Goal: Feedback & Contribution: Submit feedback/report problem

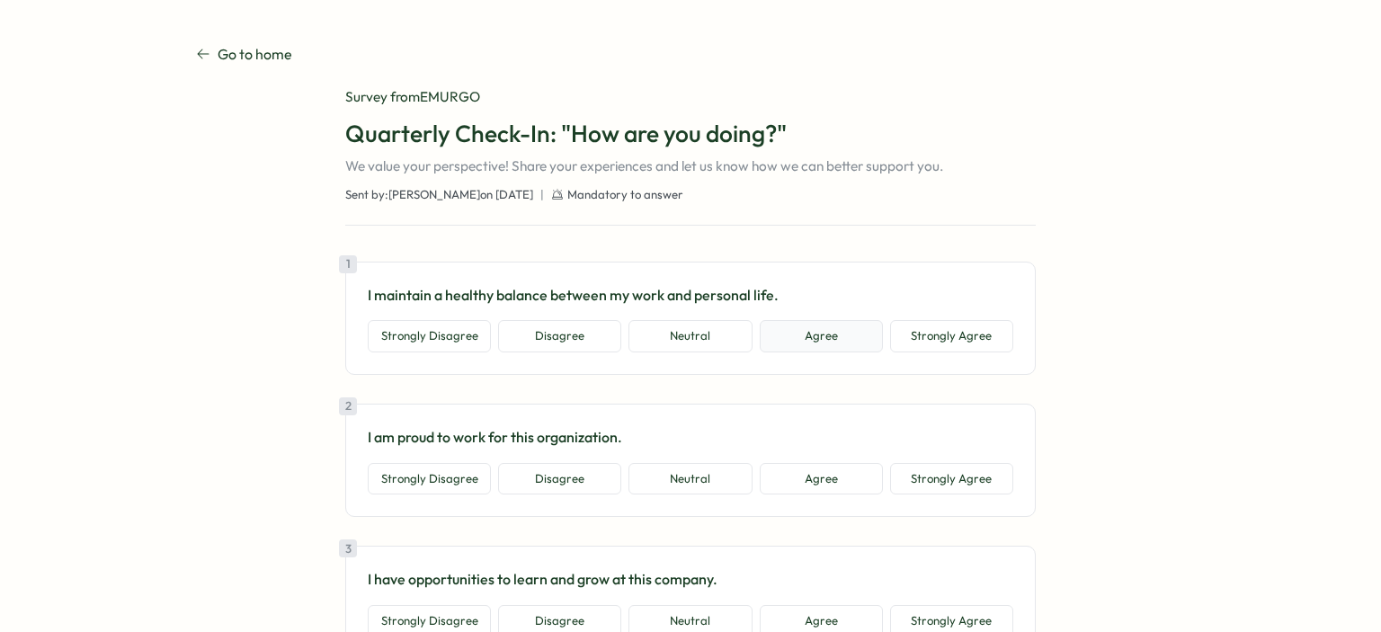
click at [802, 330] on button "Agree" at bounding box center [821, 336] width 123 height 32
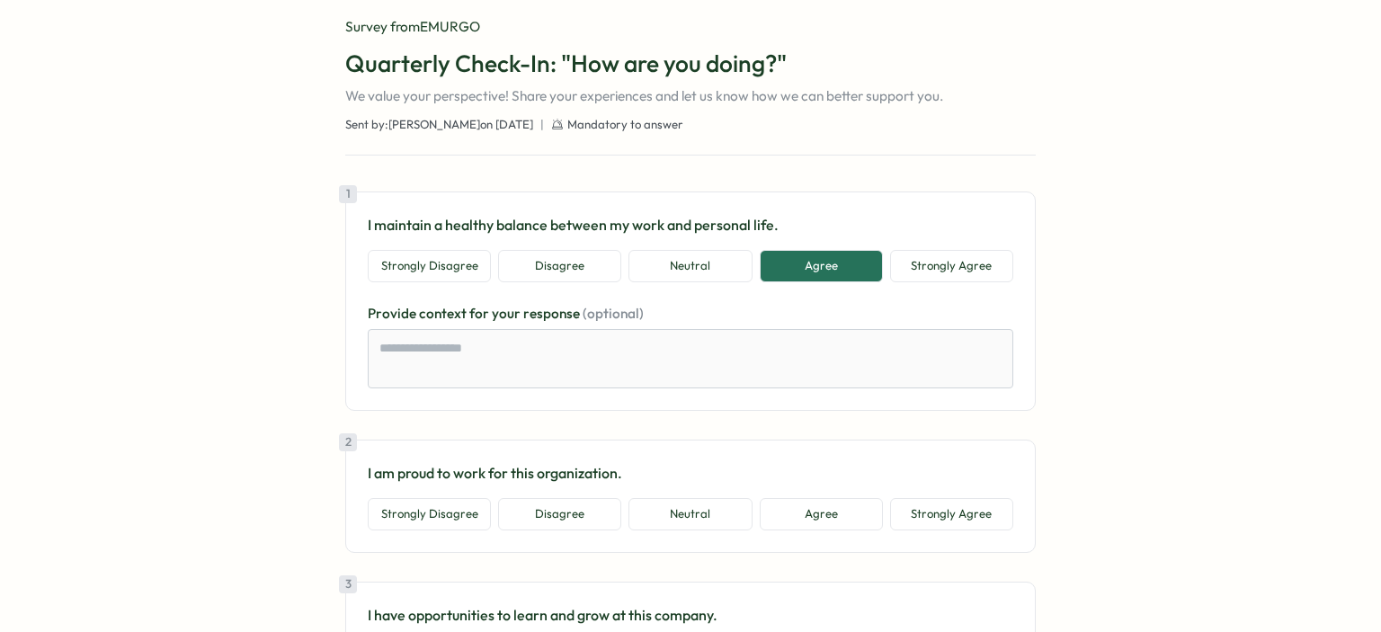
scroll to position [149, 0]
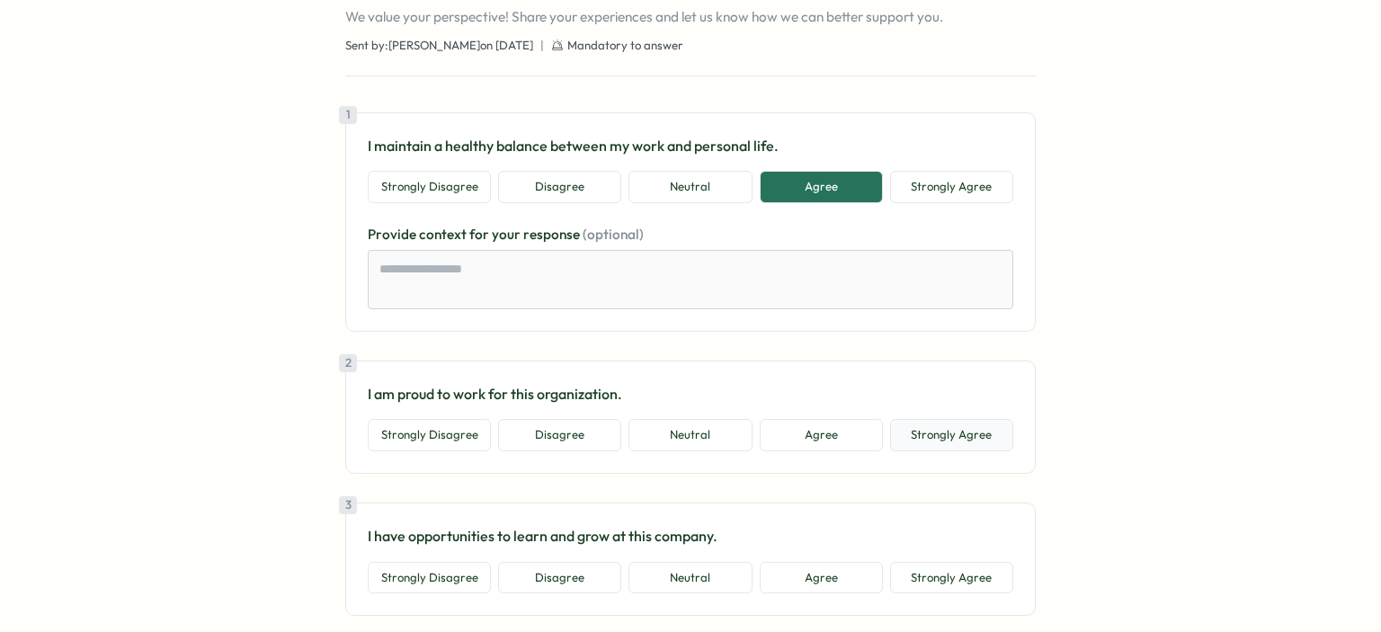
click at [916, 443] on button "Strongly Agree" at bounding box center [951, 435] width 123 height 32
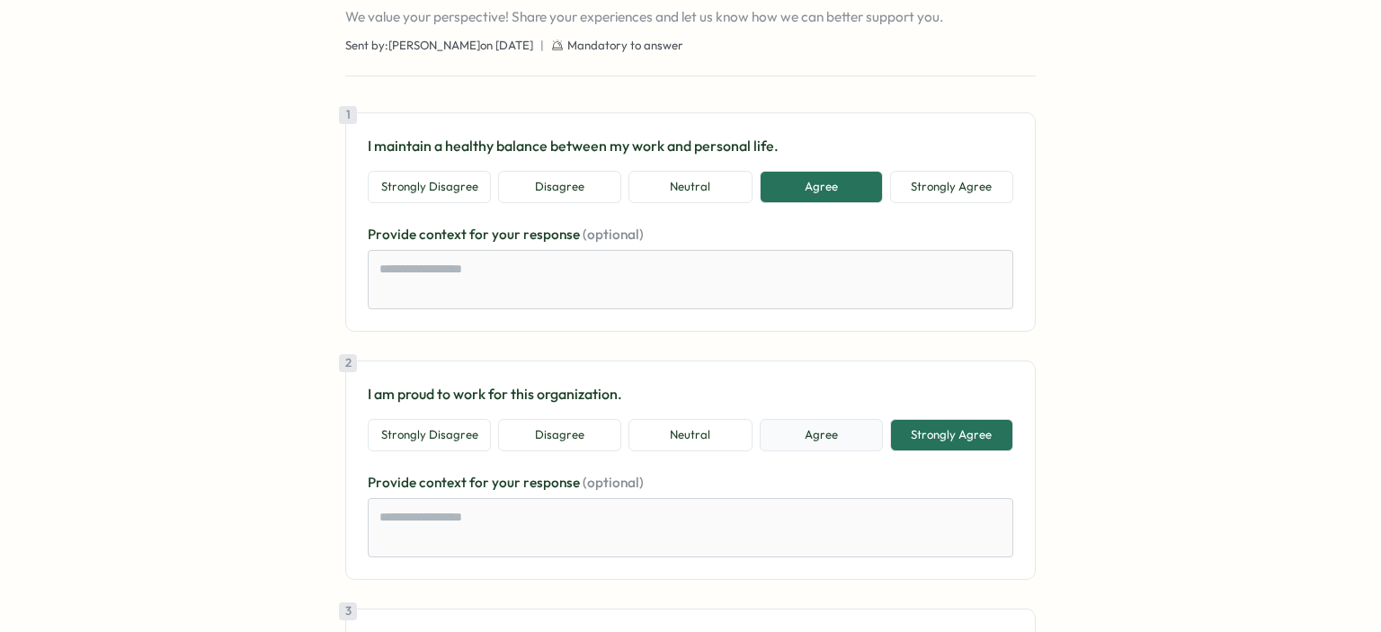
scroll to position [299, 0]
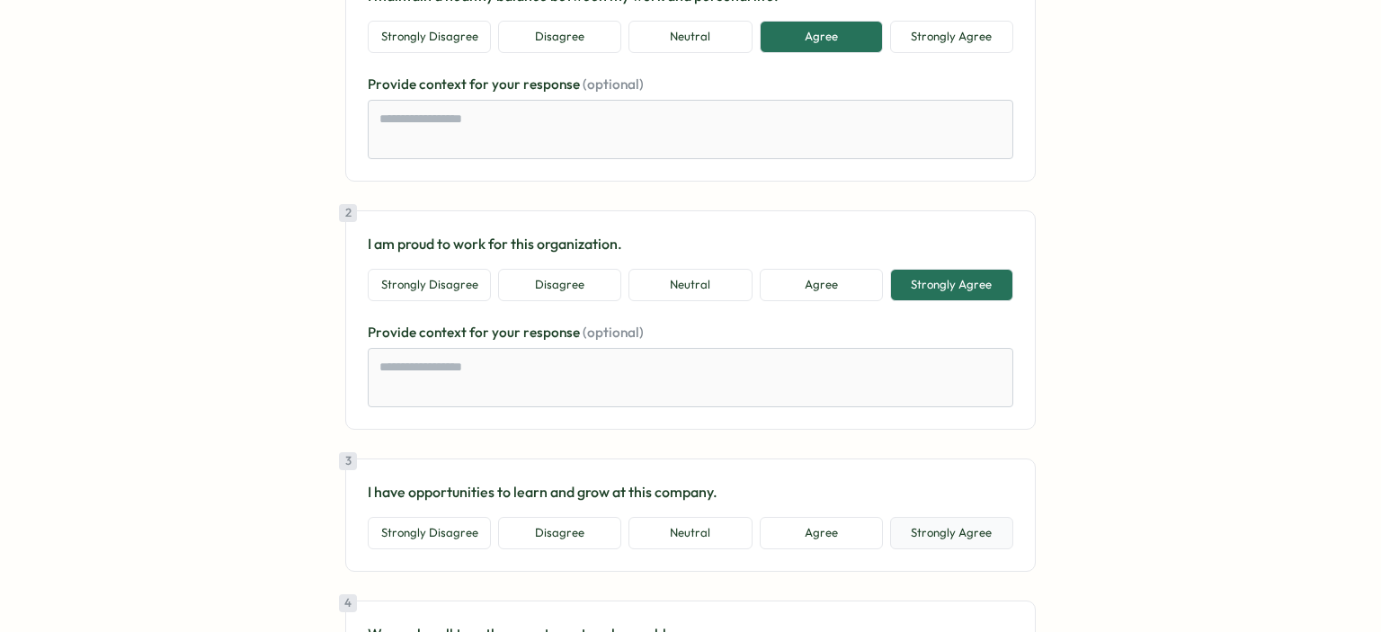
click at [914, 528] on button "Strongly Agree" at bounding box center [951, 533] width 123 height 32
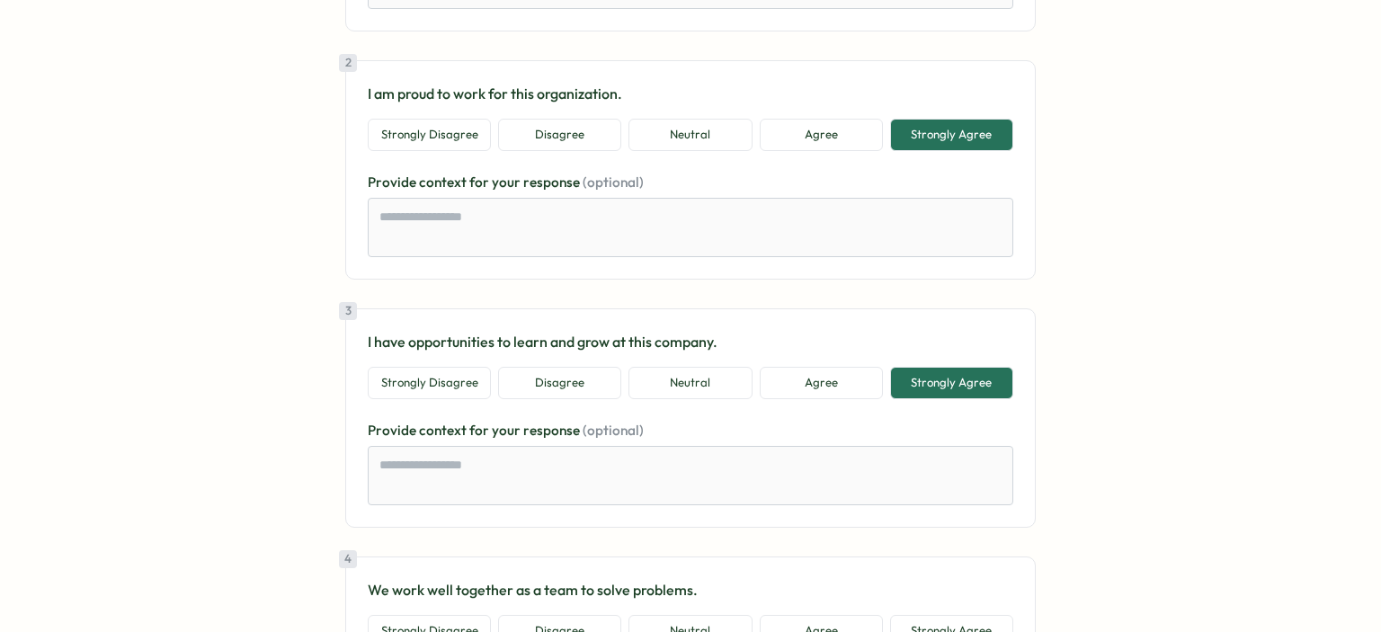
scroll to position [599, 0]
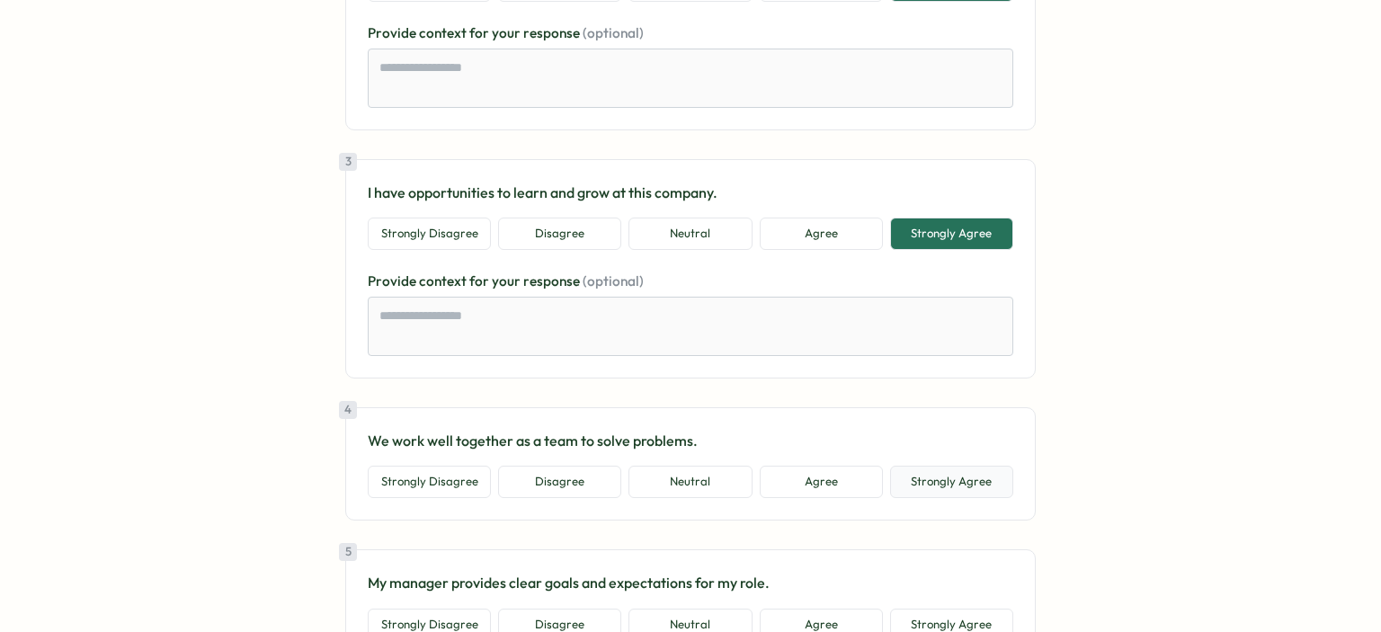
click at [925, 478] on button "Strongly Agree" at bounding box center [951, 482] width 123 height 32
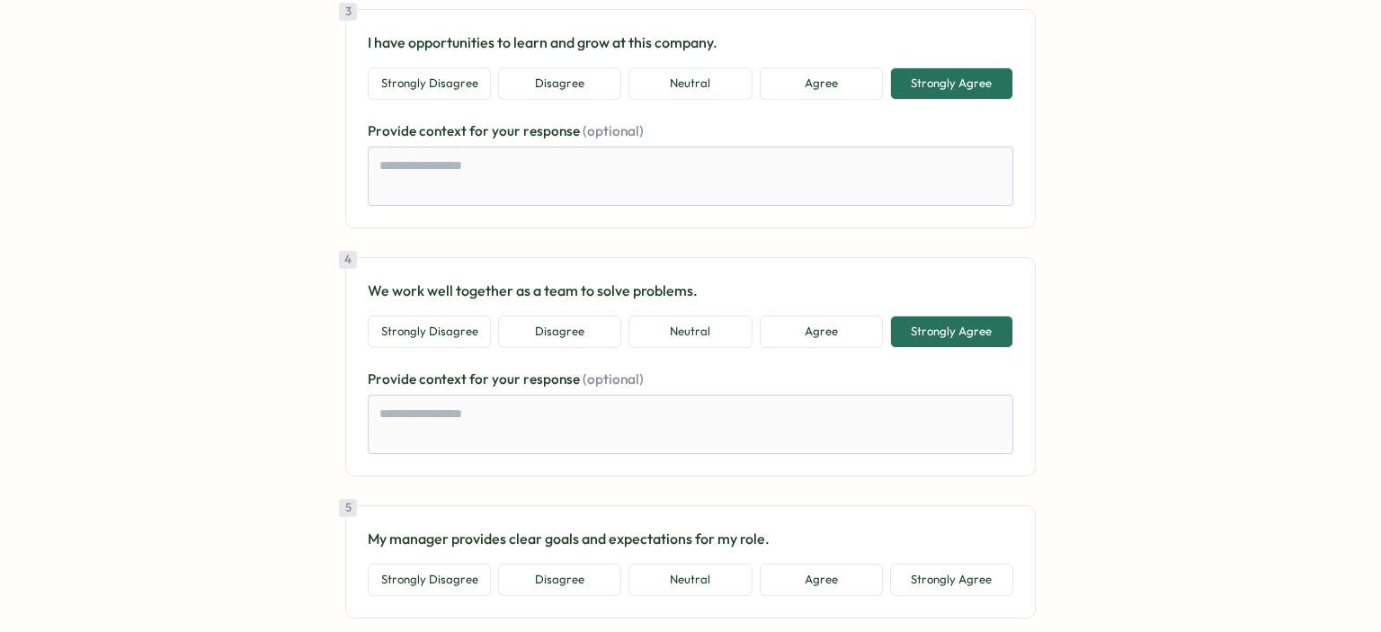
scroll to position [899, 0]
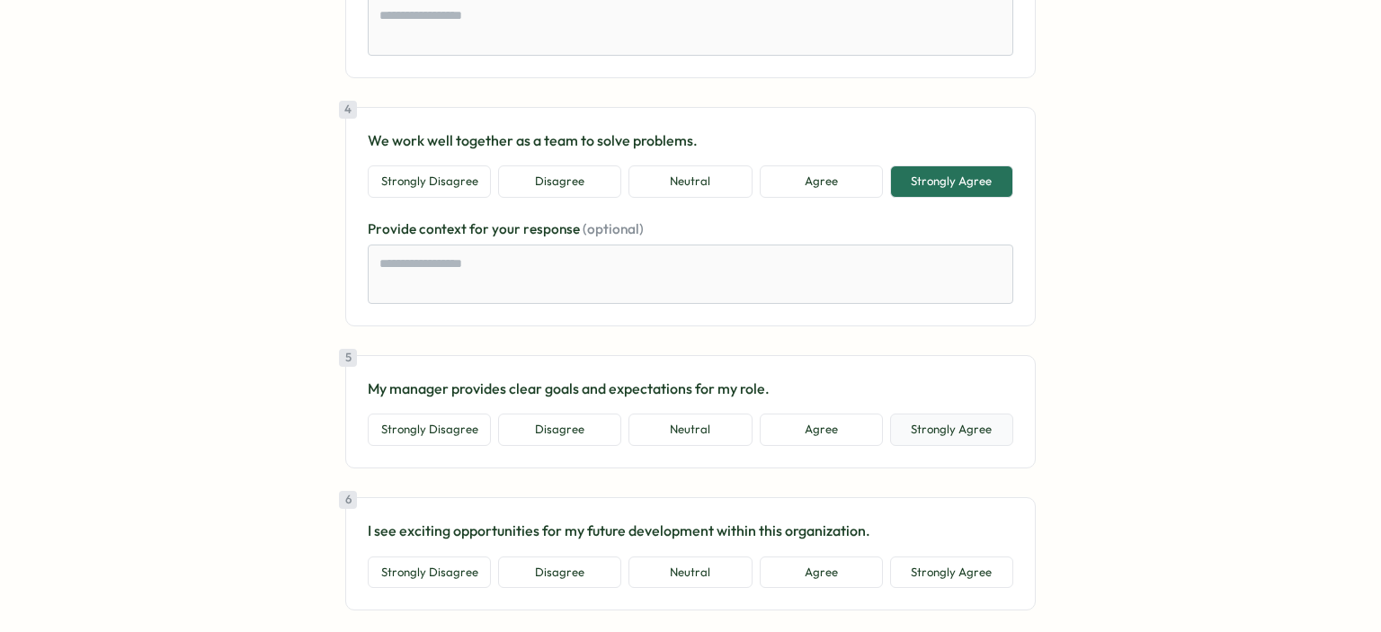
click at [938, 434] on button "Strongly Agree" at bounding box center [951, 430] width 123 height 32
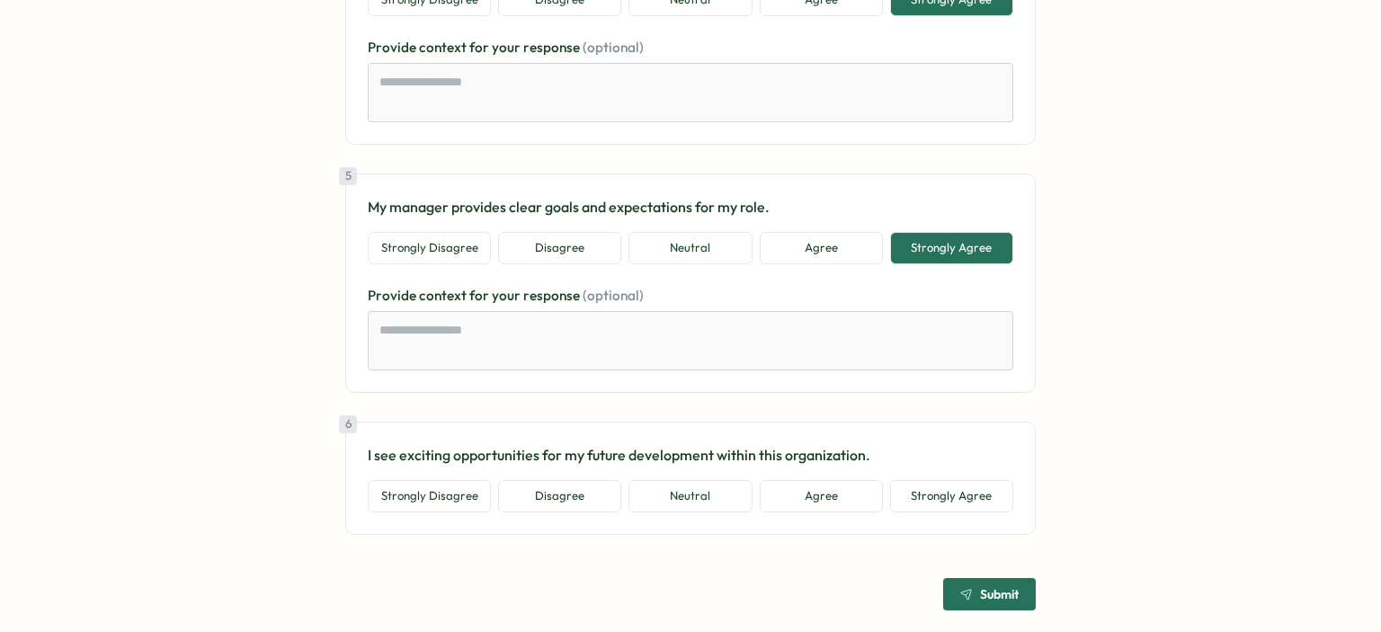
scroll to position [1097, 0]
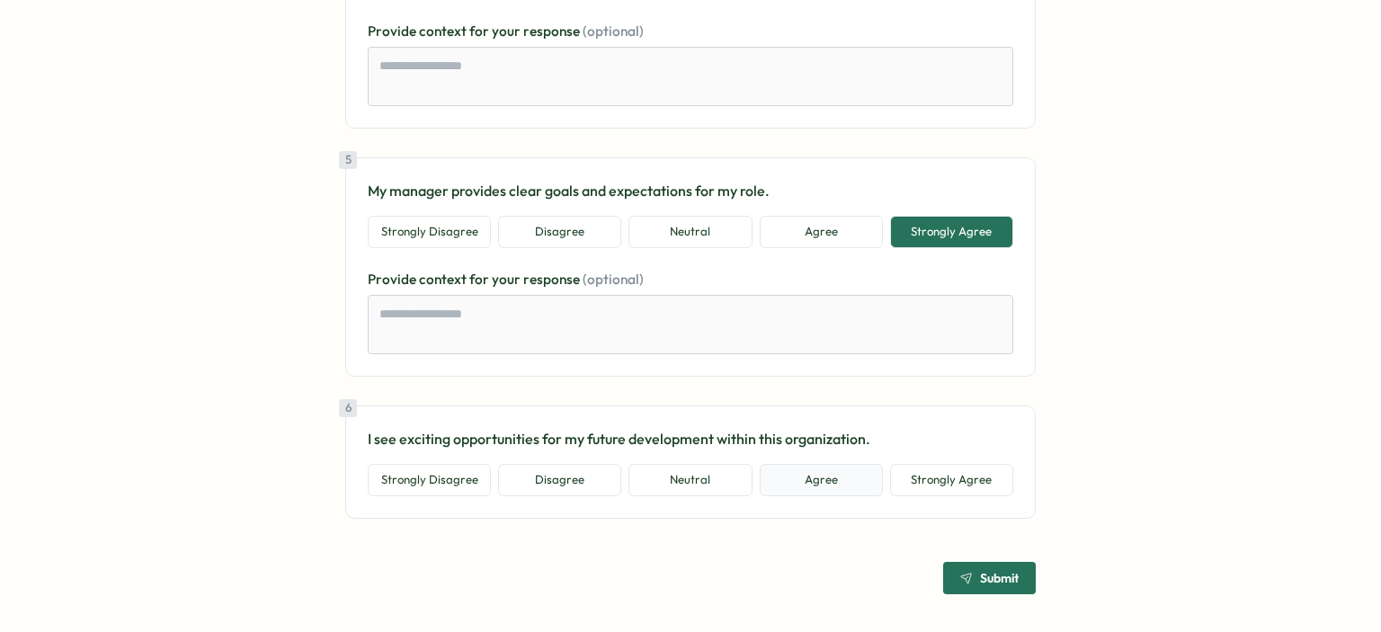
click at [834, 481] on button "Agree" at bounding box center [821, 480] width 123 height 32
type textarea "*"
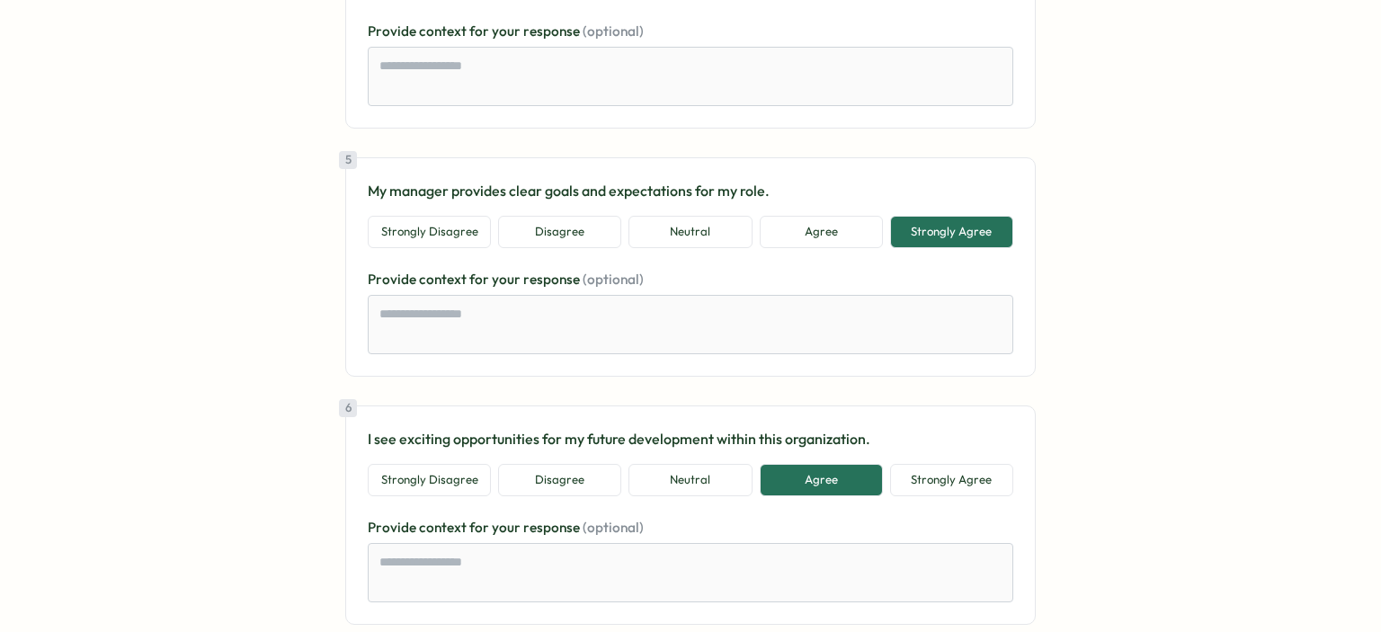
scroll to position [1203, 0]
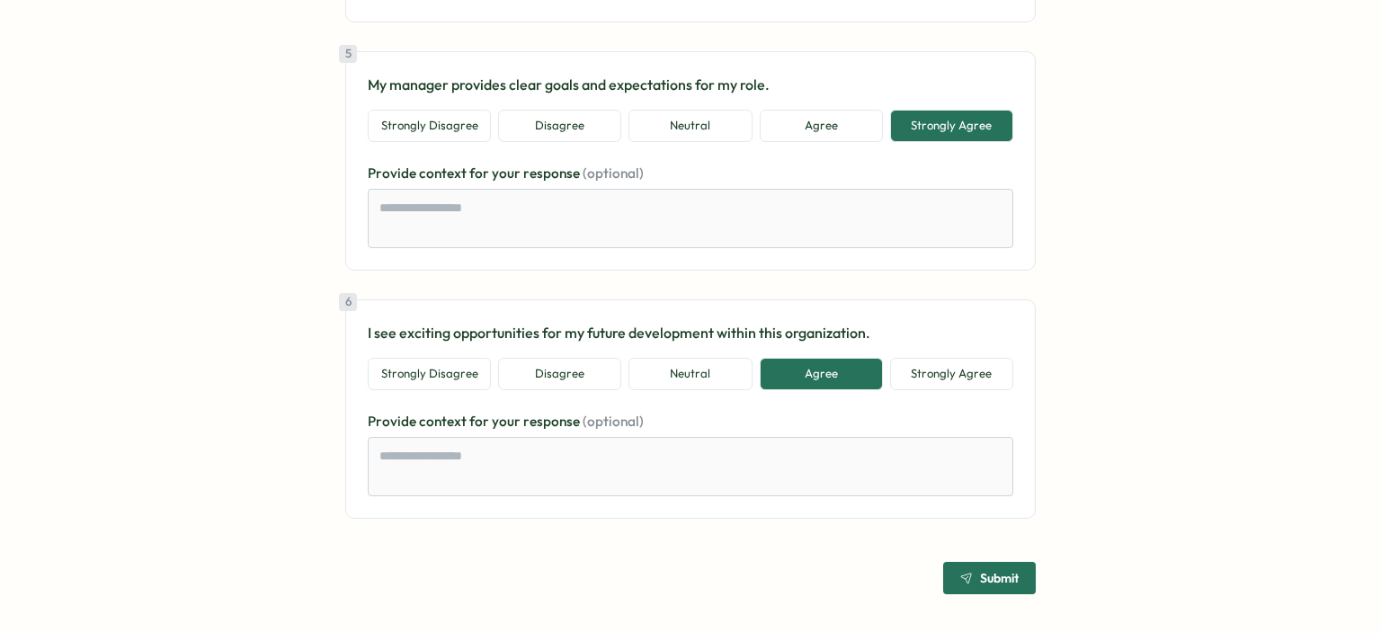
click at [963, 573] on icon "submit" at bounding box center [966, 578] width 13 height 13
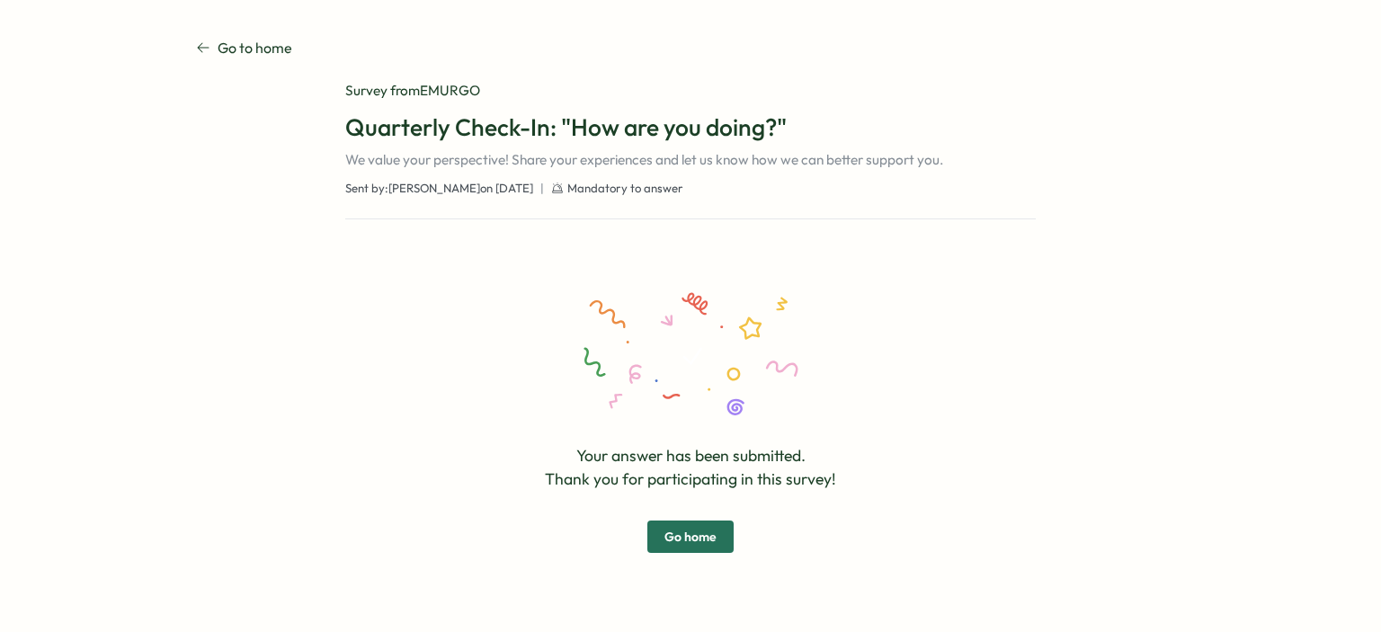
scroll to position [5, 0]
click at [680, 556] on div "Your answer has been submitted. Thank you for participating in this survey! Go …" at bounding box center [690, 423] width 691 height 334
click at [687, 539] on span "Go home" at bounding box center [691, 537] width 52 height 31
